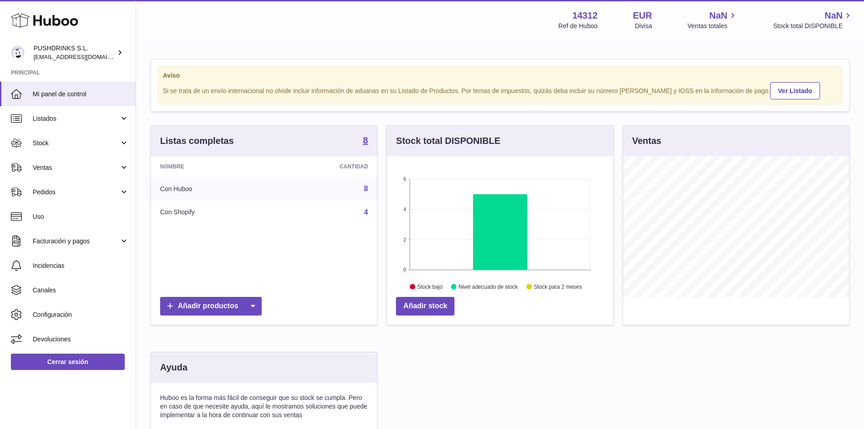
scroll to position [142, 226]
